Goal: Task Accomplishment & Management: Complete application form

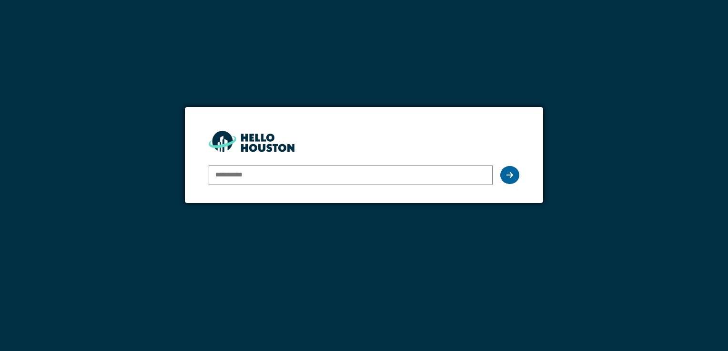
type input "**********"
click at [506, 172] on icon at bounding box center [509, 175] width 7 height 8
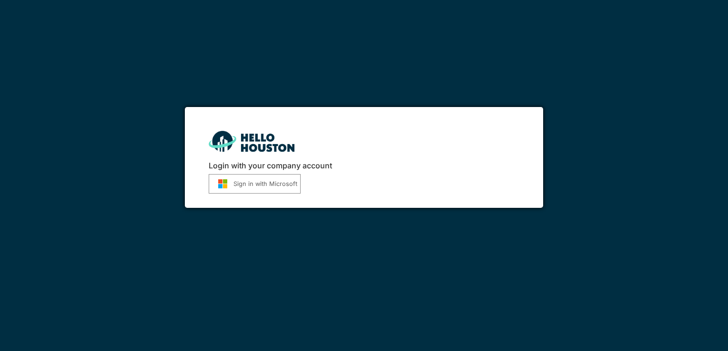
click at [272, 183] on button "Sign in with Microsoft" at bounding box center [255, 184] width 92 height 20
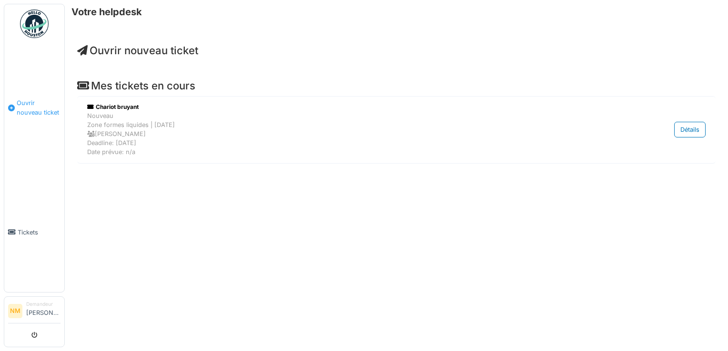
click at [42, 100] on span "Ouvrir nouveau ticket" at bounding box center [39, 108] width 44 height 18
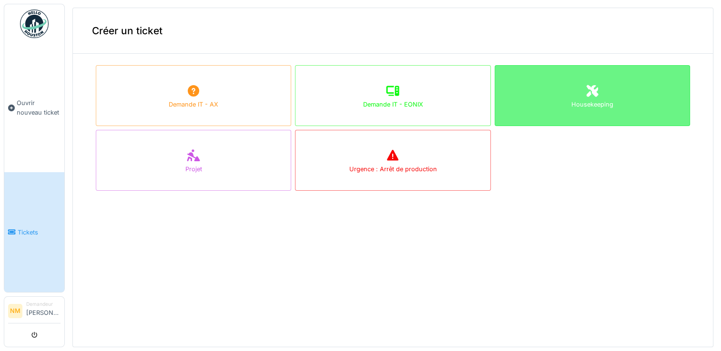
click at [559, 119] on div "Housekeeping" at bounding box center [591, 95] width 195 height 61
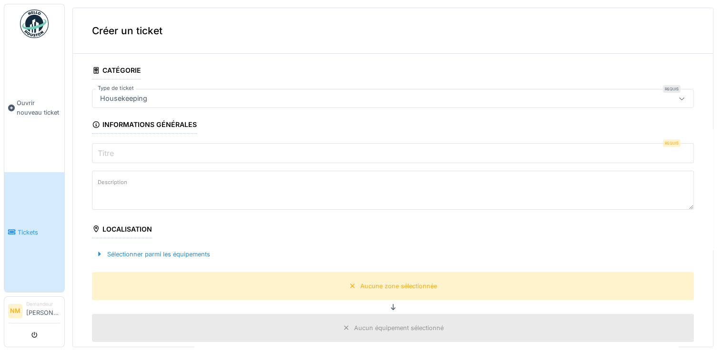
click at [678, 98] on icon at bounding box center [682, 99] width 8 height 6
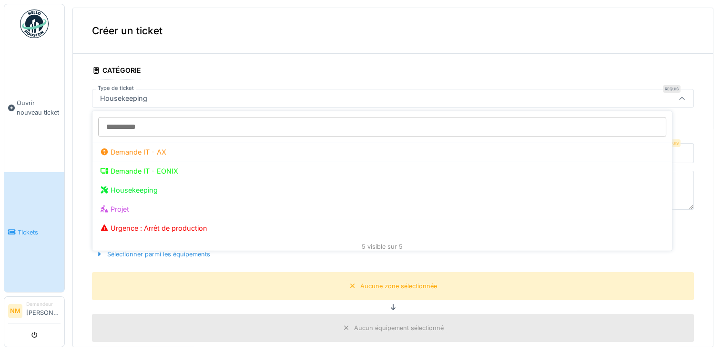
click at [211, 119] on input "Type de ticket" at bounding box center [382, 127] width 568 height 20
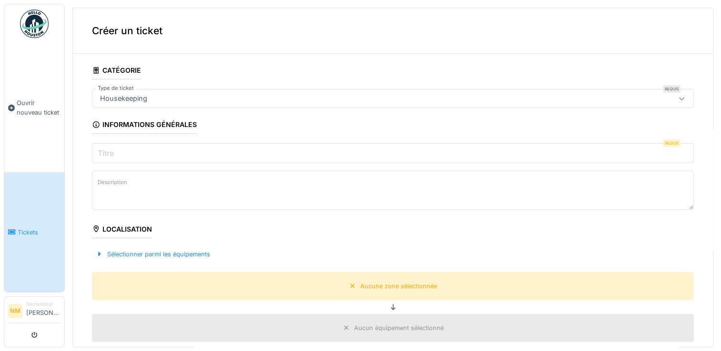
click at [269, 76] on fieldset "**********" at bounding box center [393, 337] width 602 height 552
click at [546, 148] on input "Titre" at bounding box center [393, 153] width 602 height 20
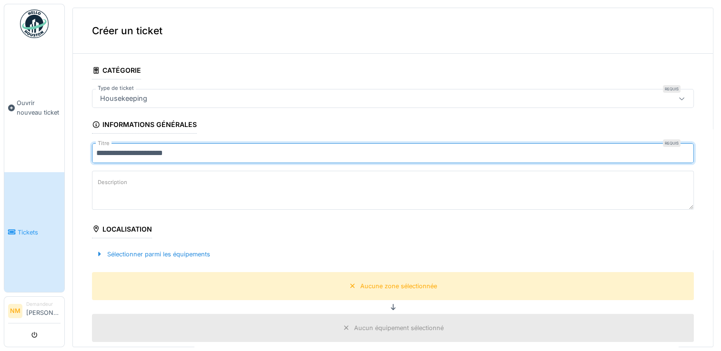
type input "**********"
click at [164, 189] on textarea "Description" at bounding box center [393, 190] width 602 height 39
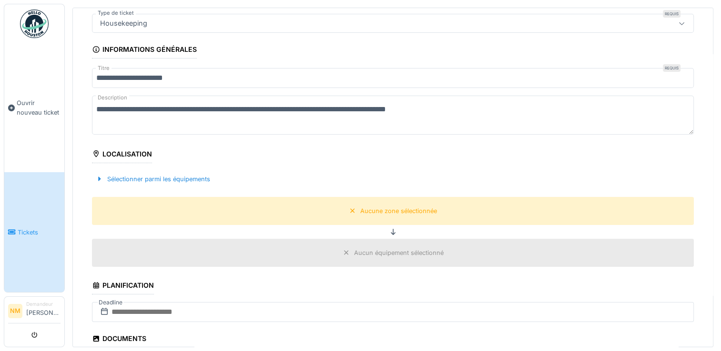
scroll to position [95, 0]
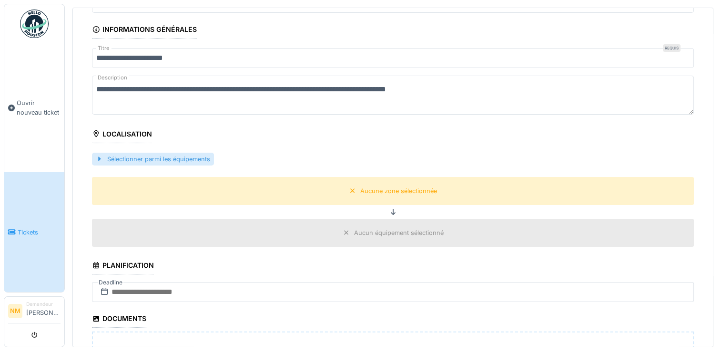
type textarea "**********"
click at [136, 159] on div "Sélectionner parmi les équipements" at bounding box center [153, 159] width 122 height 13
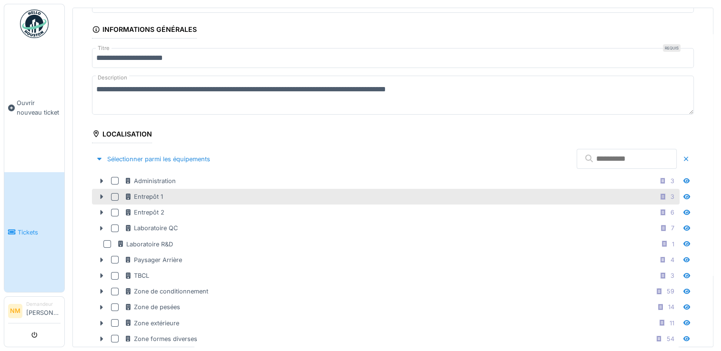
scroll to position [333, 0]
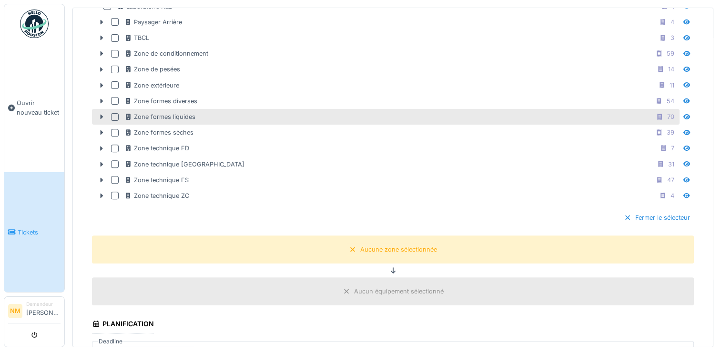
click at [114, 114] on div at bounding box center [115, 117] width 8 height 8
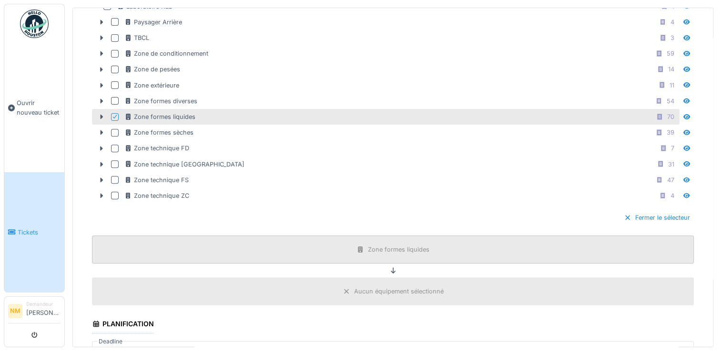
scroll to position [476, 0]
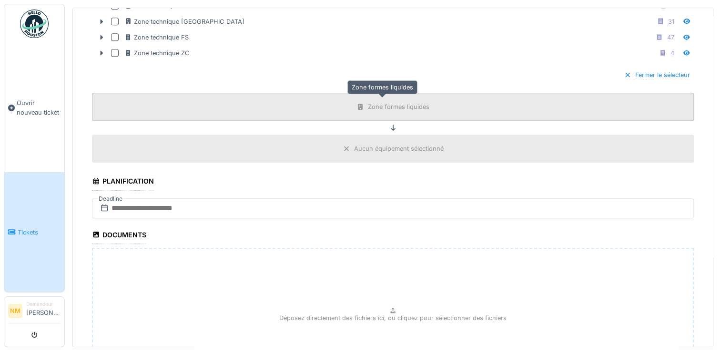
click at [383, 103] on div "Zone formes liquides" at bounding box center [398, 106] width 61 height 9
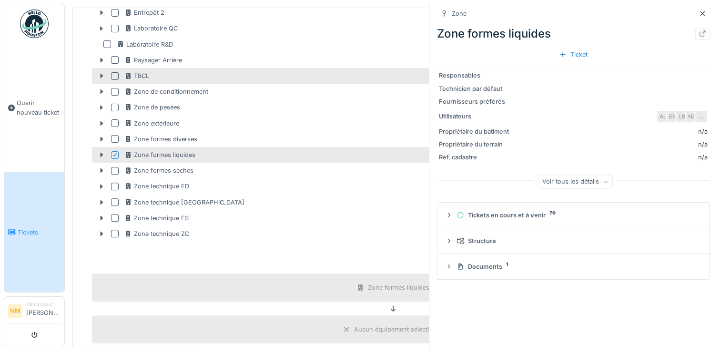
scroll to position [238, 0]
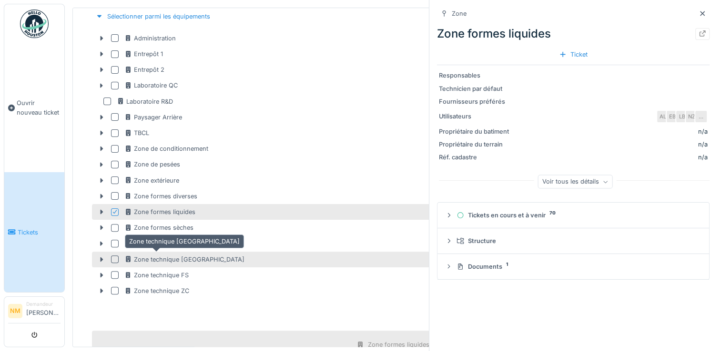
click at [172, 257] on div "Zone technique FL" at bounding box center [184, 259] width 120 height 9
click at [114, 209] on div at bounding box center [115, 213] width 8 height 8
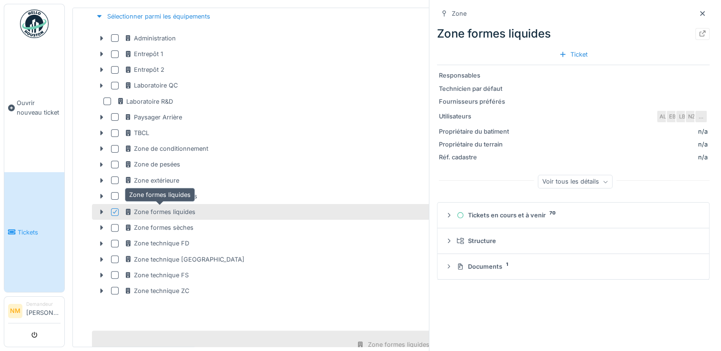
click at [126, 209] on icon at bounding box center [128, 212] width 5 height 6
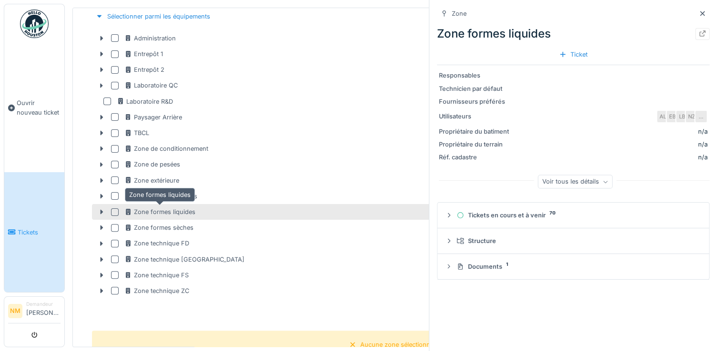
click at [126, 209] on icon at bounding box center [128, 212] width 5 height 6
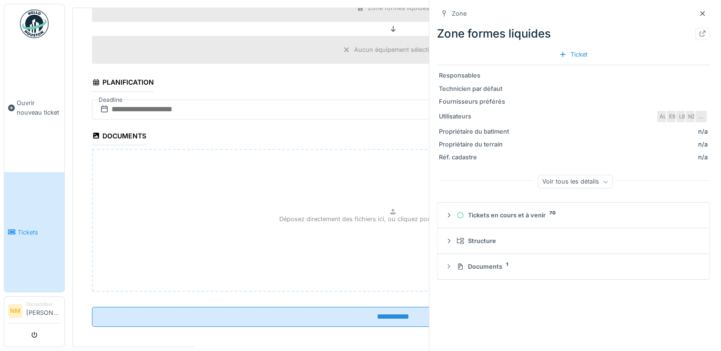
scroll to position [576, 0]
click at [698, 12] on icon at bounding box center [702, 13] width 8 height 6
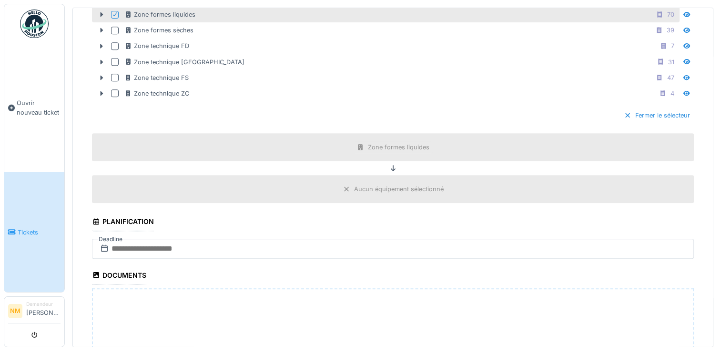
scroll to position [433, 0]
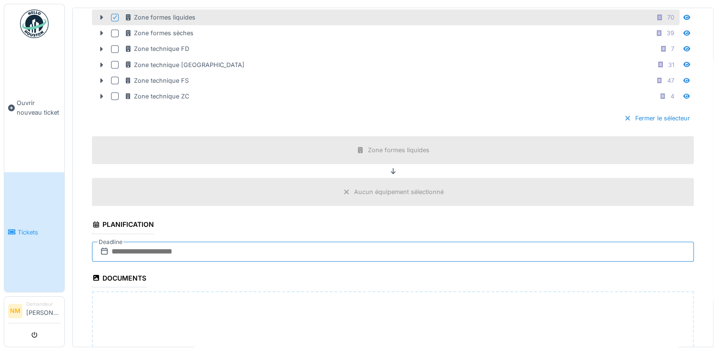
click at [177, 247] on input "text" at bounding box center [393, 252] width 602 height 20
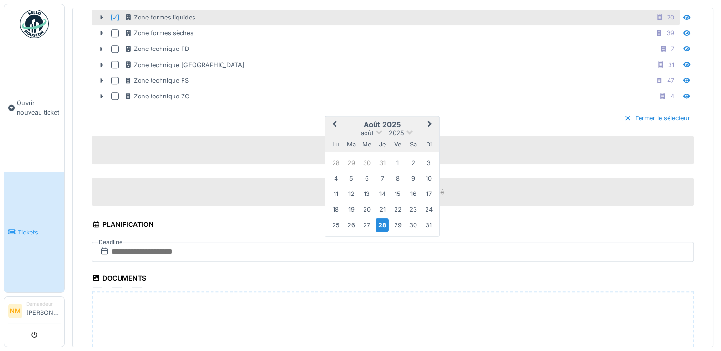
click at [380, 223] on div "28" at bounding box center [381, 226] width 13 height 14
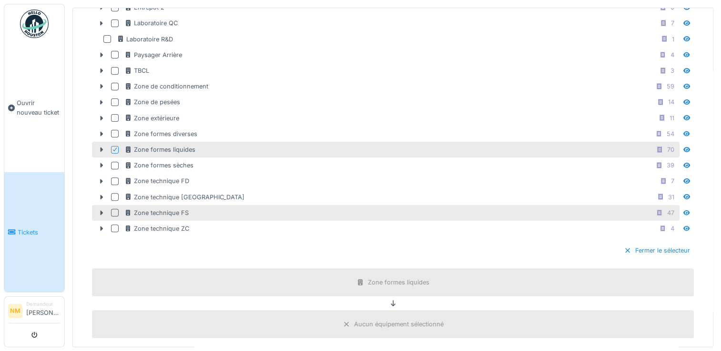
scroll to position [333, 0]
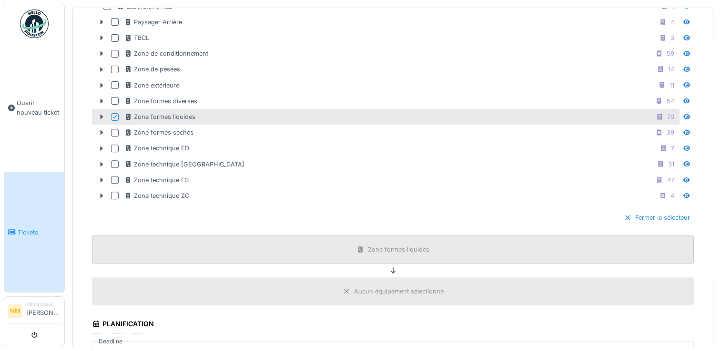
click at [388, 253] on div "Zone formes liquides" at bounding box center [393, 250] width 602 height 28
click at [391, 268] on icon at bounding box center [393, 271] width 5 height 6
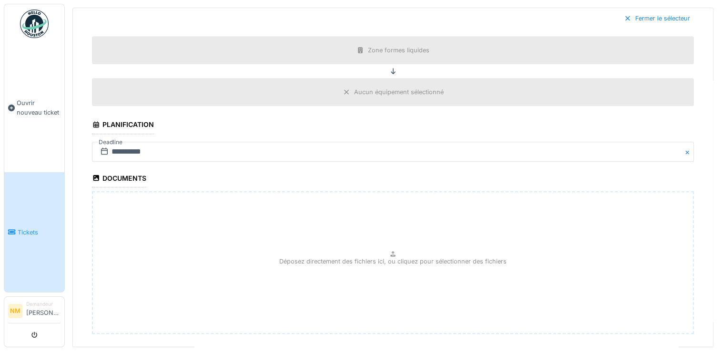
scroll to position [576, 0]
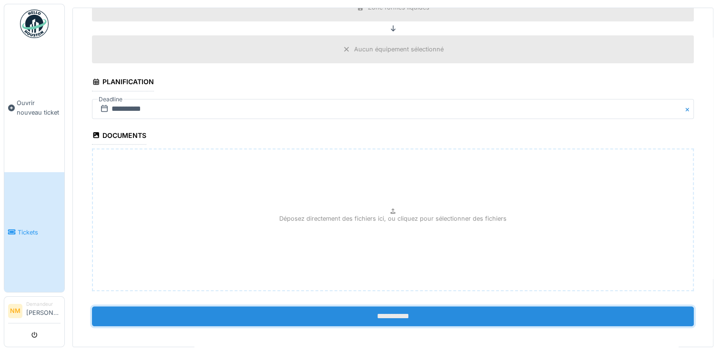
click at [372, 308] on input "**********" at bounding box center [393, 317] width 602 height 20
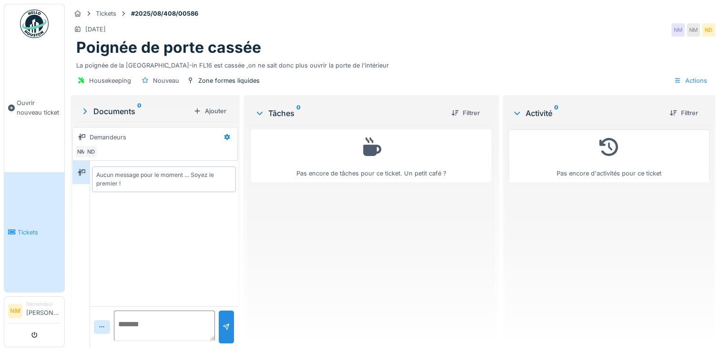
click at [42, 228] on span "Tickets" at bounding box center [39, 232] width 43 height 9
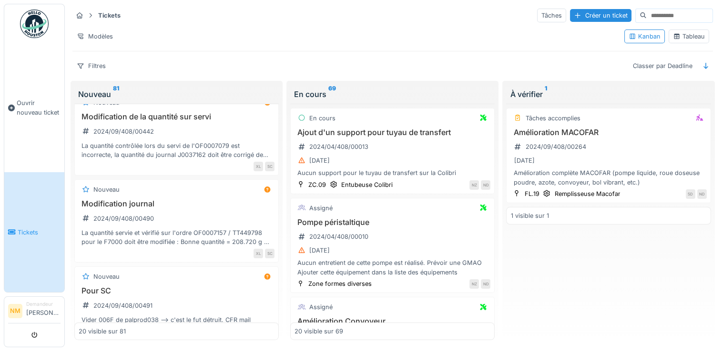
scroll to position [95, 0]
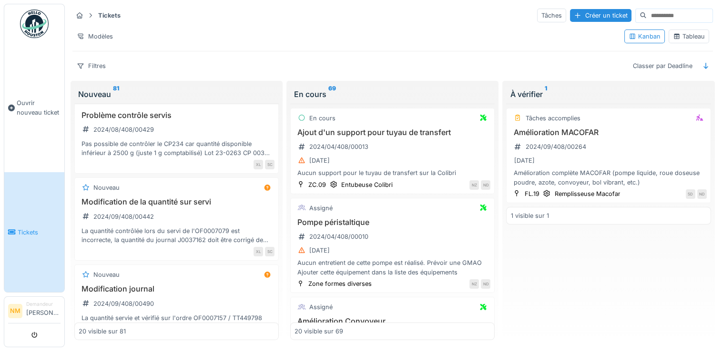
click at [36, 304] on li "Demandeur Nicolas Michaux" at bounding box center [43, 311] width 34 height 20
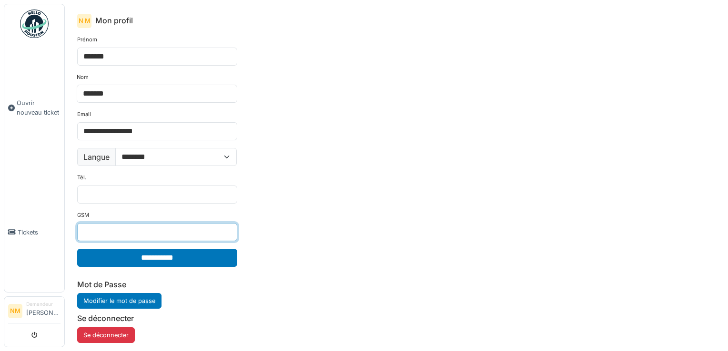
click at [142, 226] on input "GSM" at bounding box center [157, 232] width 160 height 18
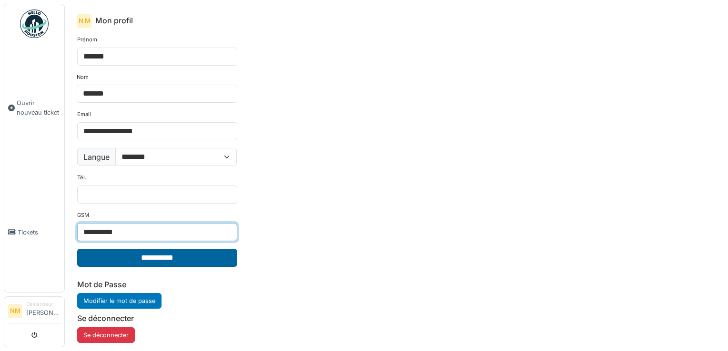
type input "**********"
click at [154, 256] on input "**********" at bounding box center [157, 258] width 160 height 18
